Goal: Navigation & Orientation: Go to known website

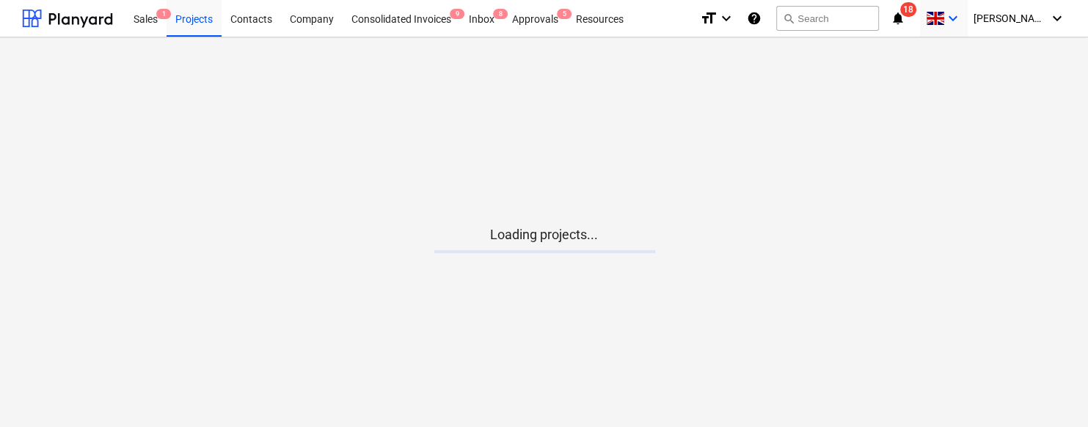
click at [961, 20] on icon "keyboard_arrow_down" at bounding box center [953, 19] width 18 height 18
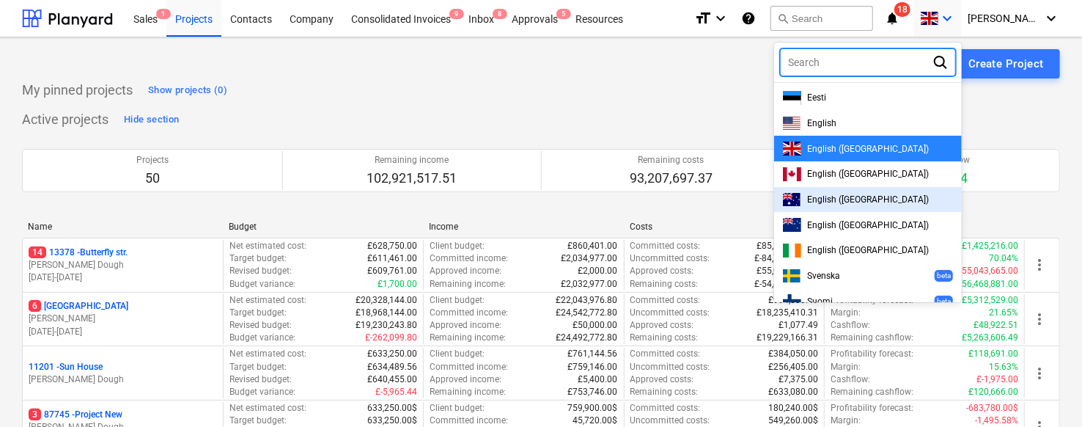
click at [875, 172] on span "English ([GEOGRAPHIC_DATA])" at bounding box center [868, 174] width 122 height 10
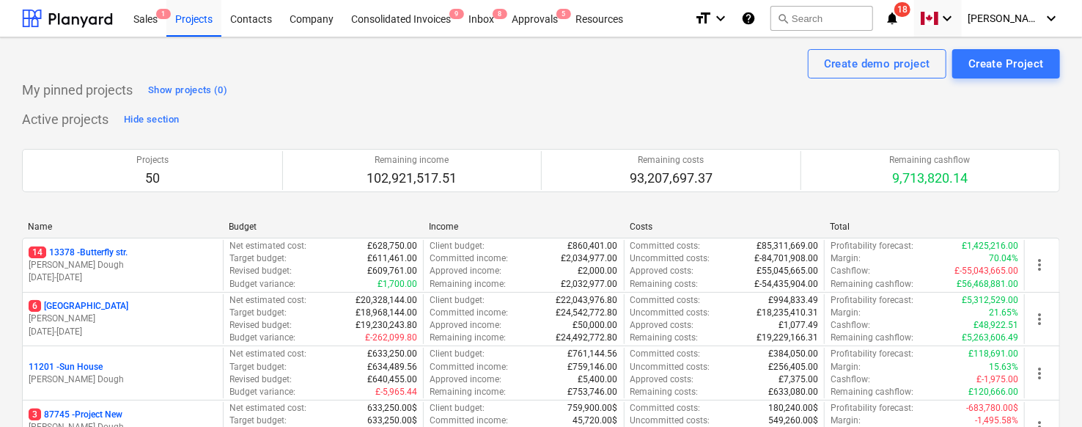
click at [1011, 15] on span "[PERSON_NAME]" at bounding box center [1004, 18] width 73 height 12
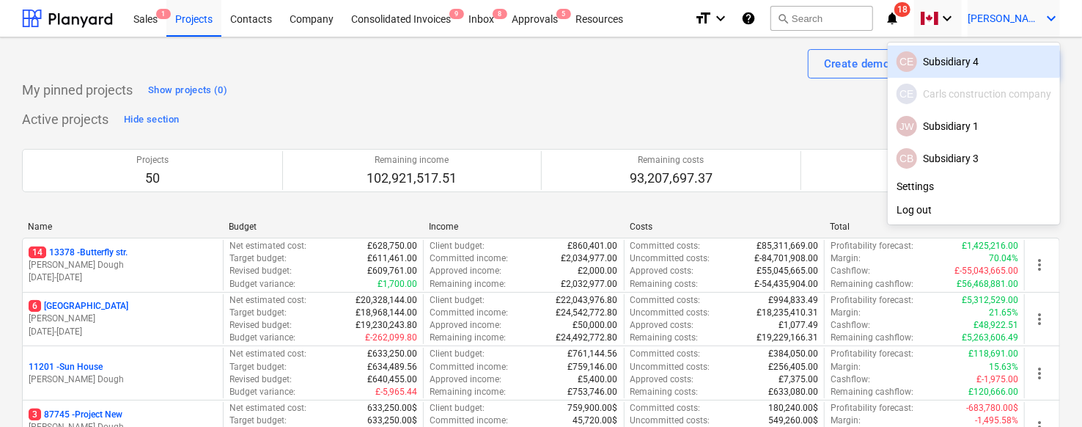
click at [949, 126] on div "JW Subsidiary 1" at bounding box center [974, 126] width 155 height 21
